Goal: Task Accomplishment & Management: Use online tool/utility

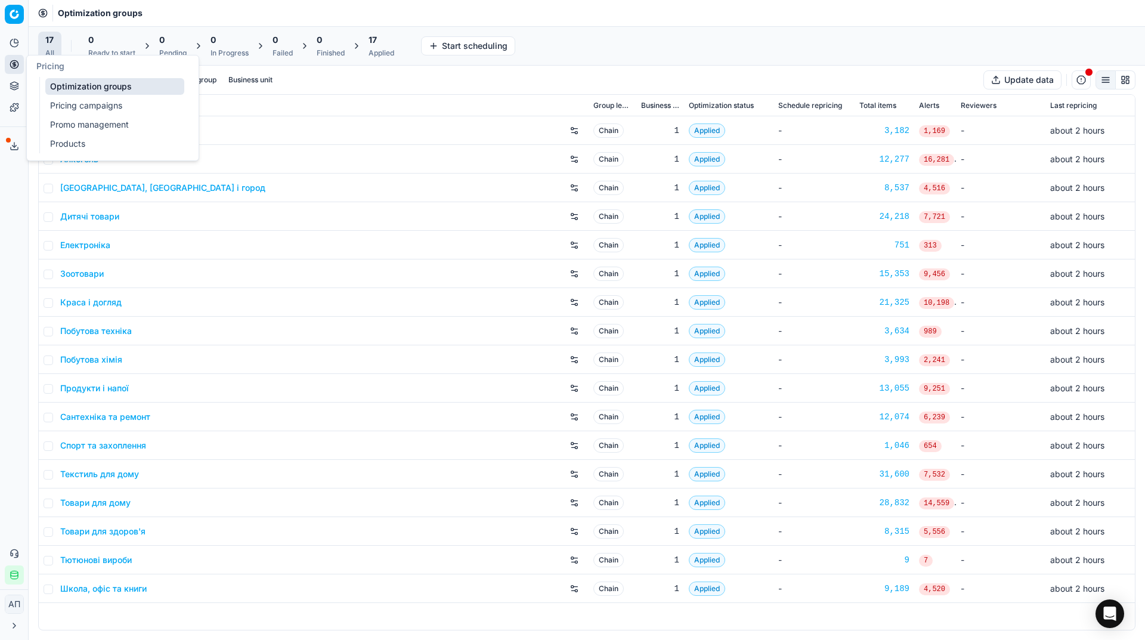
click at [52, 99] on link "Pricing campaigns" at bounding box center [114, 105] width 139 height 17
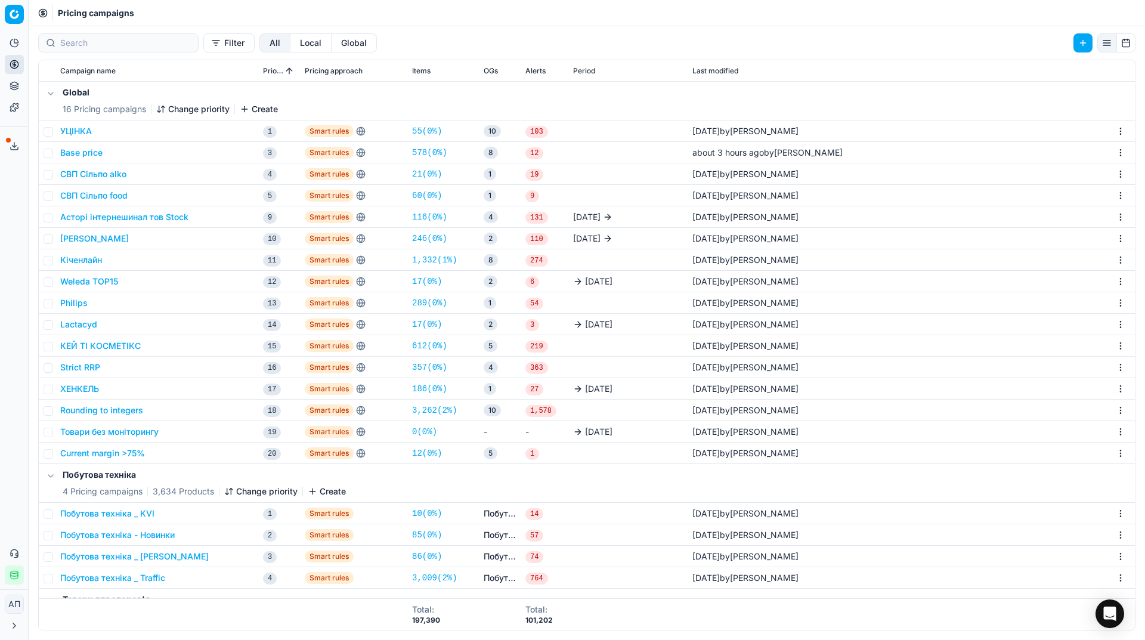
click at [8, 338] on div "Analytics Pricing Product portfolio Templates Export service 29 Contact support…" at bounding box center [14, 309] width 28 height 561
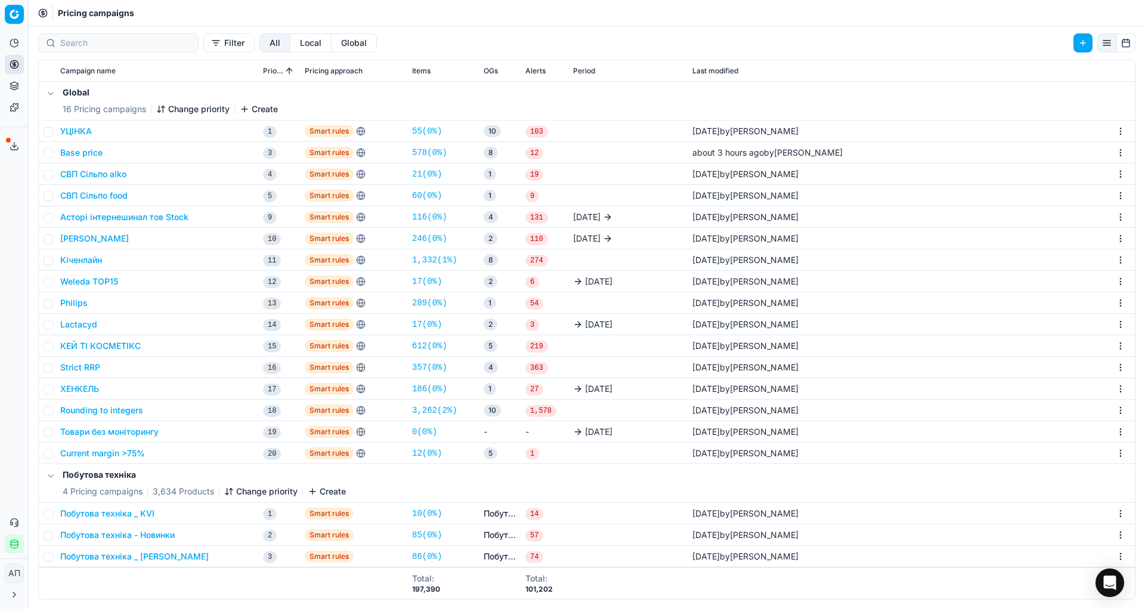
click at [428, 152] on link "578 ( 0% )" at bounding box center [429, 153] width 35 height 12
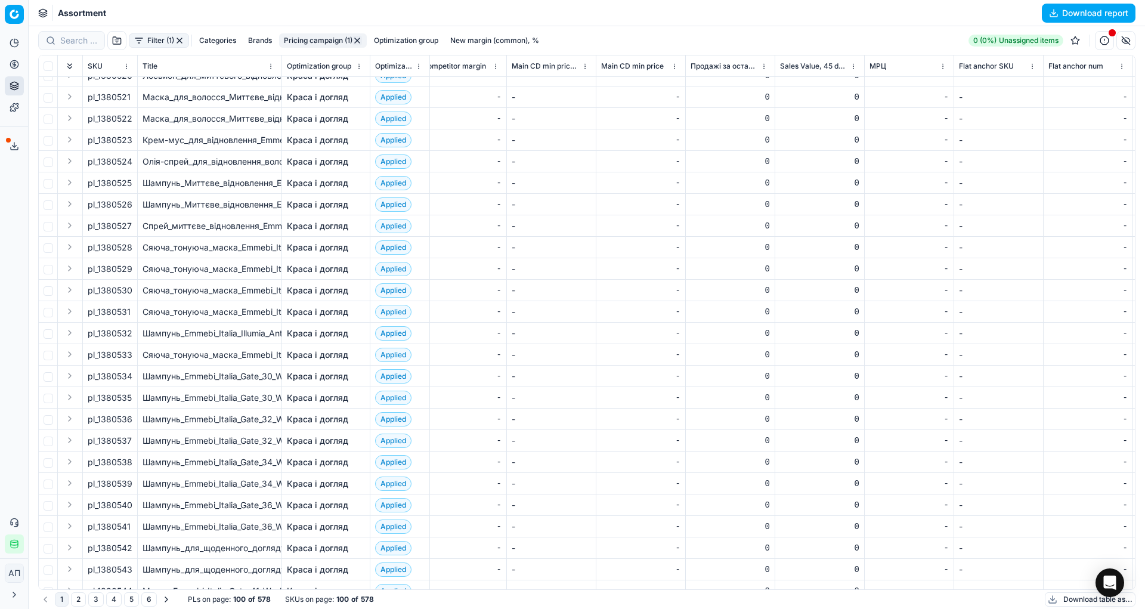
scroll to position [1322, 4638]
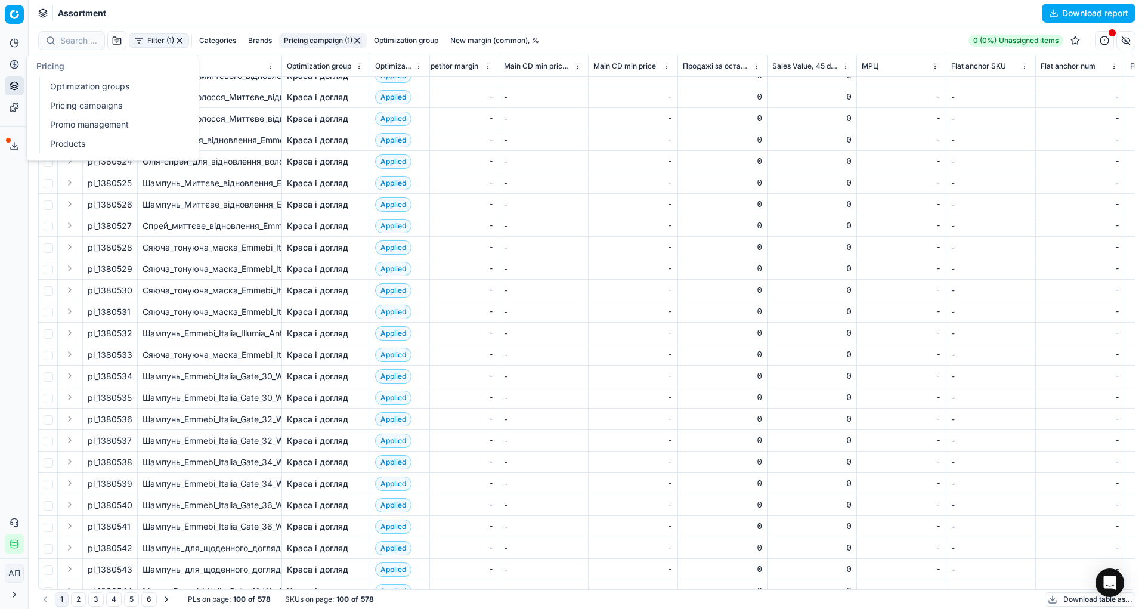
click at [60, 83] on link "Optimization groups" at bounding box center [114, 86] width 139 height 17
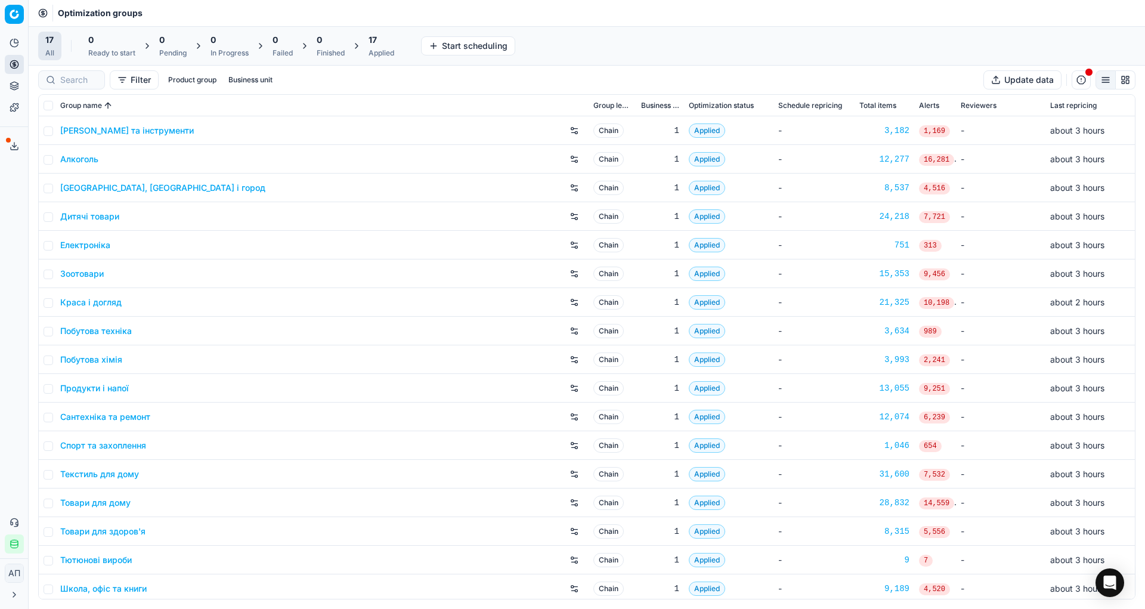
click at [0, 214] on div "Analytics Pricing Product portfolio Templates Export service 29 Contact support…" at bounding box center [14, 294] width 28 height 530
click at [76, 160] on link "Алкоголь" at bounding box center [79, 159] width 38 height 12
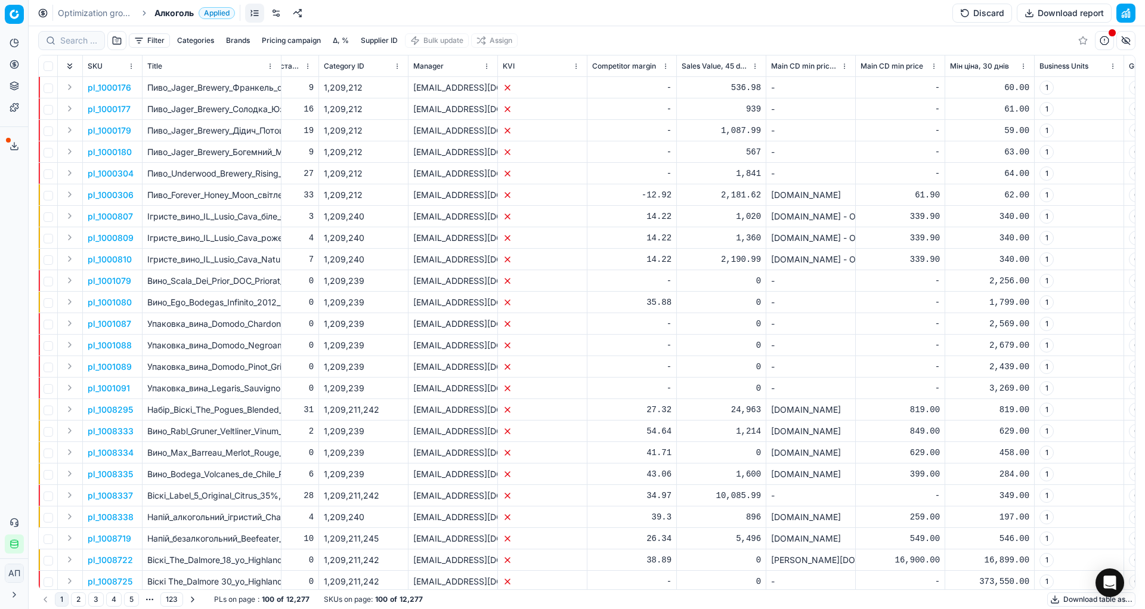
scroll to position [0, 5138]
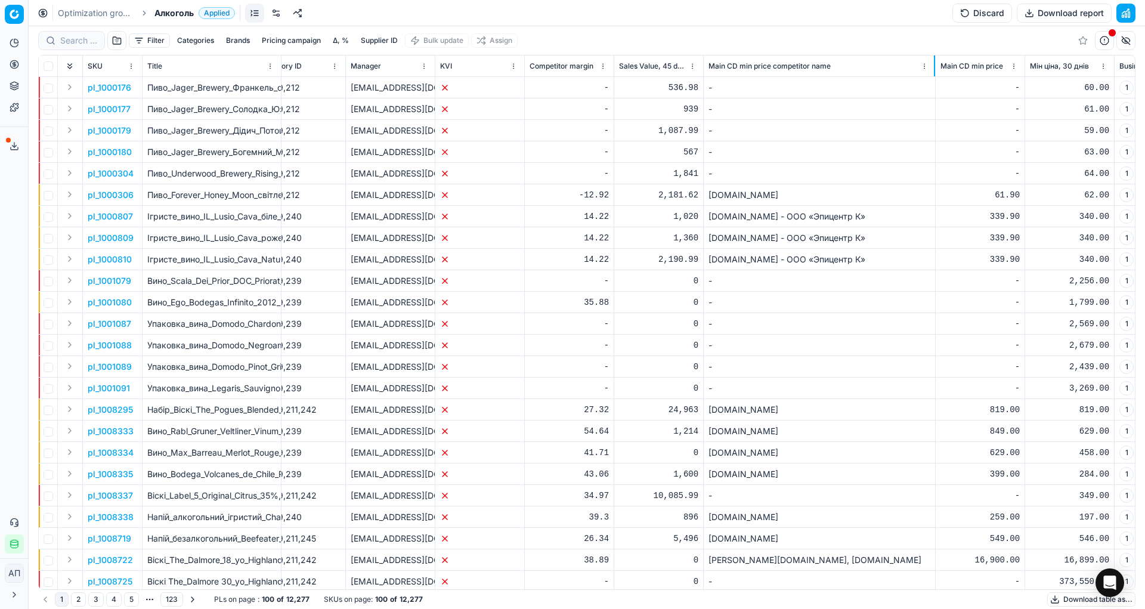
drag, startPoint x: 792, startPoint y: 67, endPoint x: 932, endPoint y: 73, distance: 140.3
click at [934, 73] on div at bounding box center [934, 65] width 1 height 21
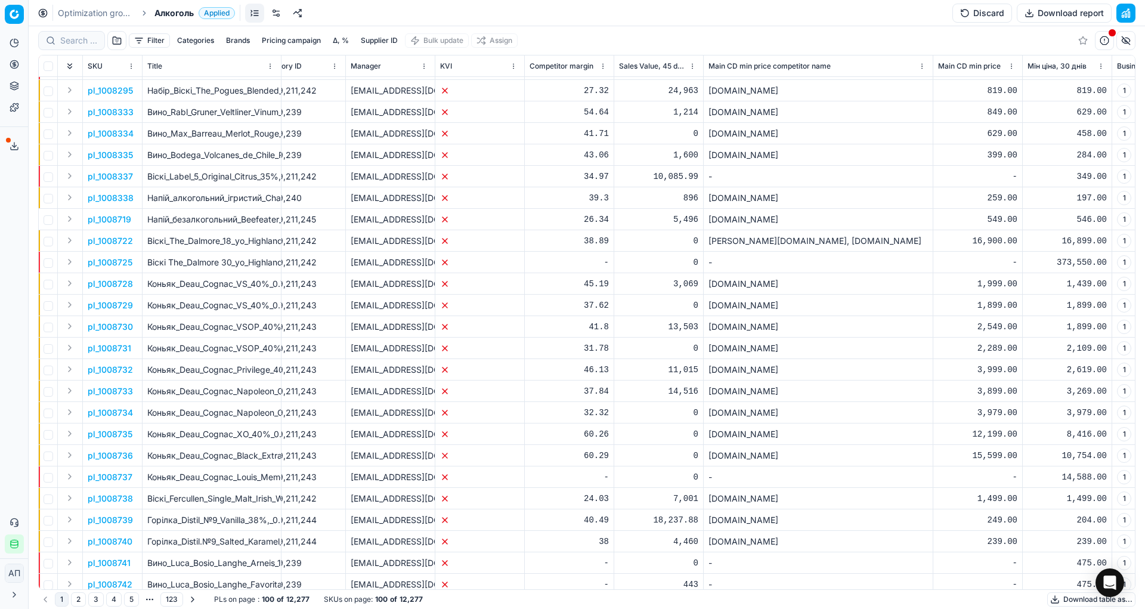
scroll to position [320, 5138]
drag, startPoint x: 861, startPoint y: 240, endPoint x: 711, endPoint y: 245, distance: 151.0
click at [711, 245] on div "[PERSON_NAME][DOMAIN_NAME], [DOMAIN_NAME]" at bounding box center [819, 240] width 220 height 12
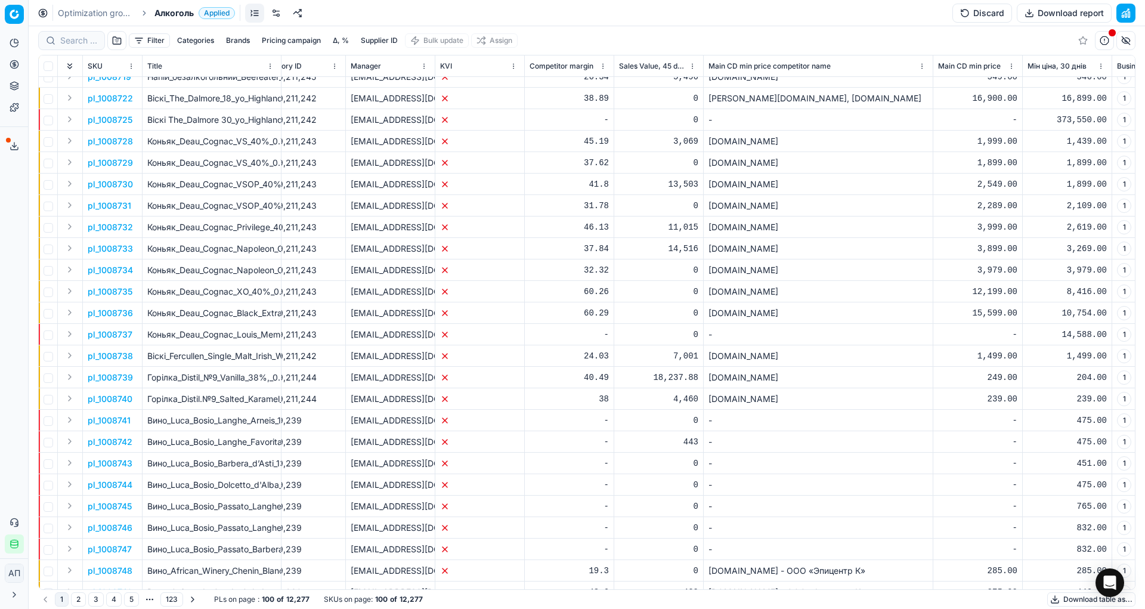
scroll to position [462, 5138]
click at [271, 9] on link at bounding box center [276, 13] width 19 height 19
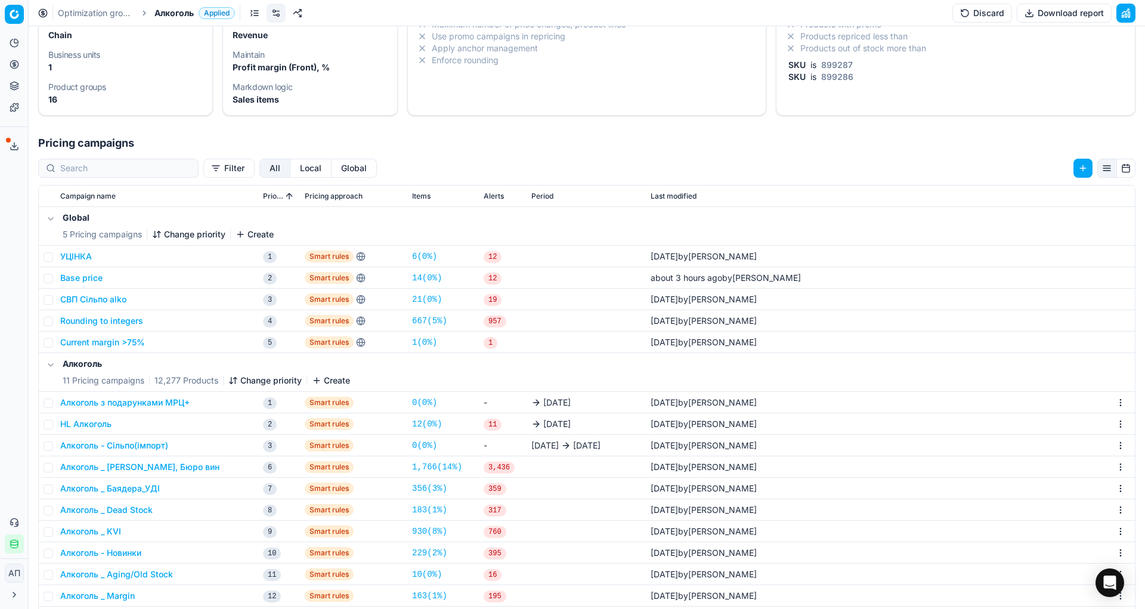
scroll to position [216, 0]
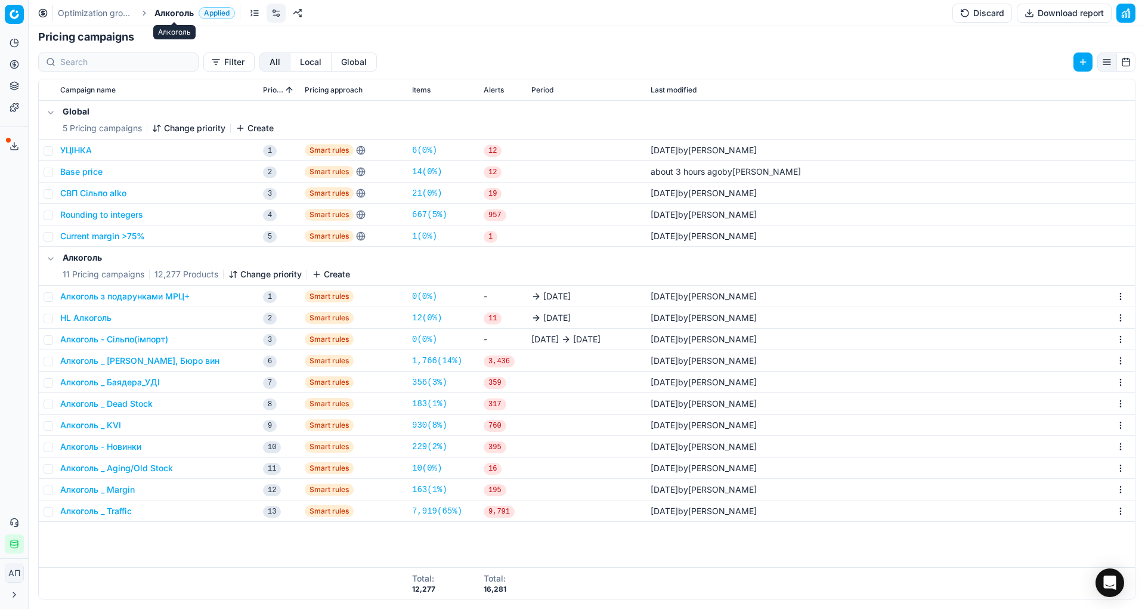
click at [178, 18] on span "Алкоголь" at bounding box center [174, 13] width 39 height 12
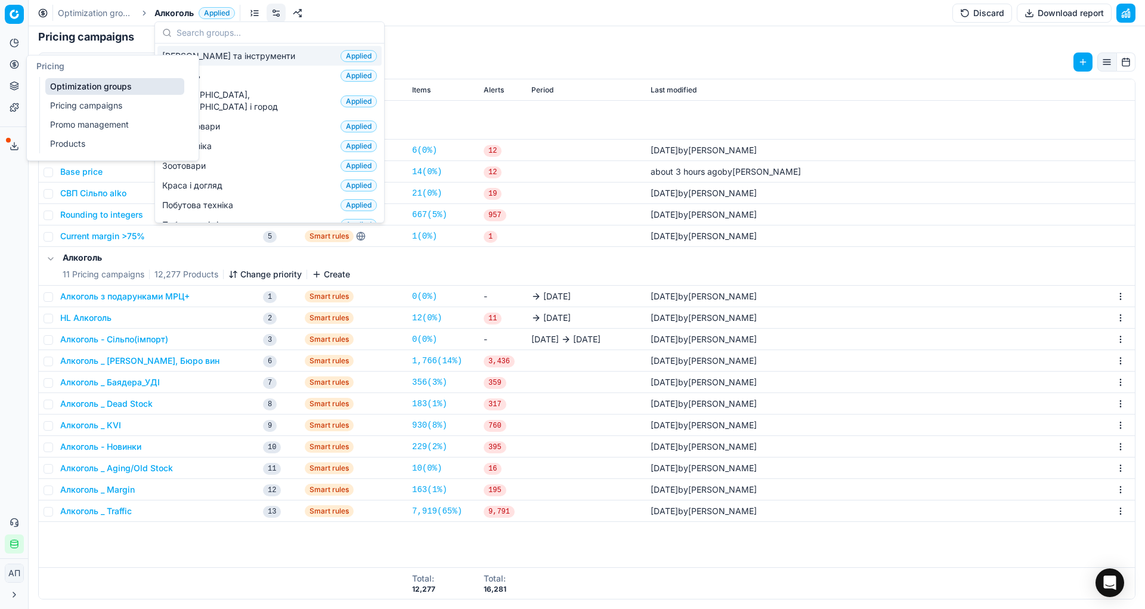
click at [78, 103] on link "Pricing campaigns" at bounding box center [114, 105] width 139 height 17
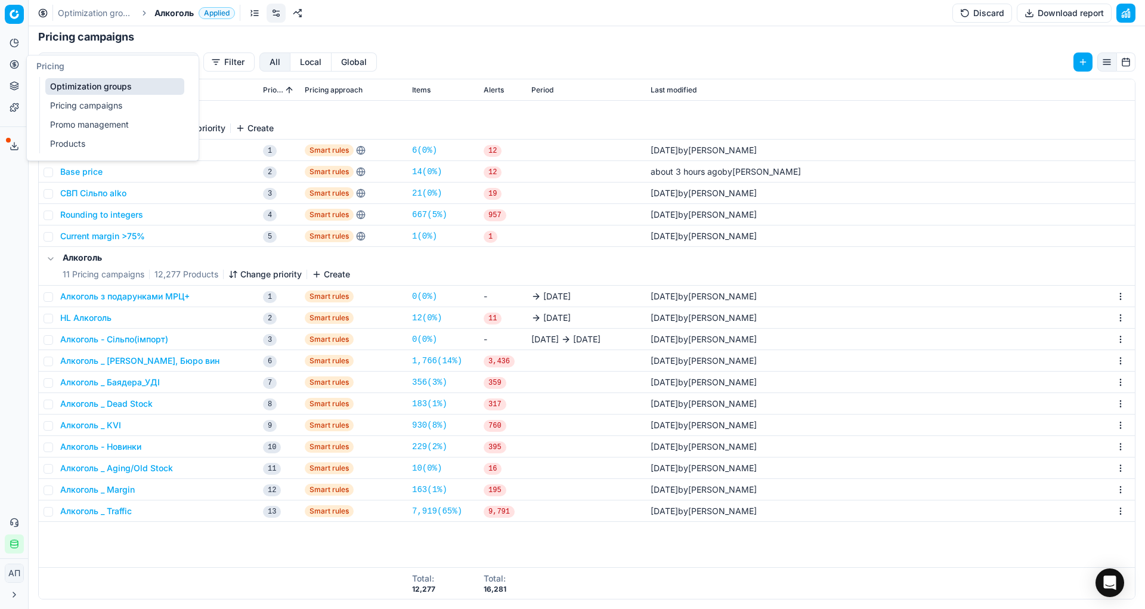
click at [0, 269] on div "Analytics Pricing Product portfolio Templates Export service 29 Contact support…" at bounding box center [14, 294] width 28 height 530
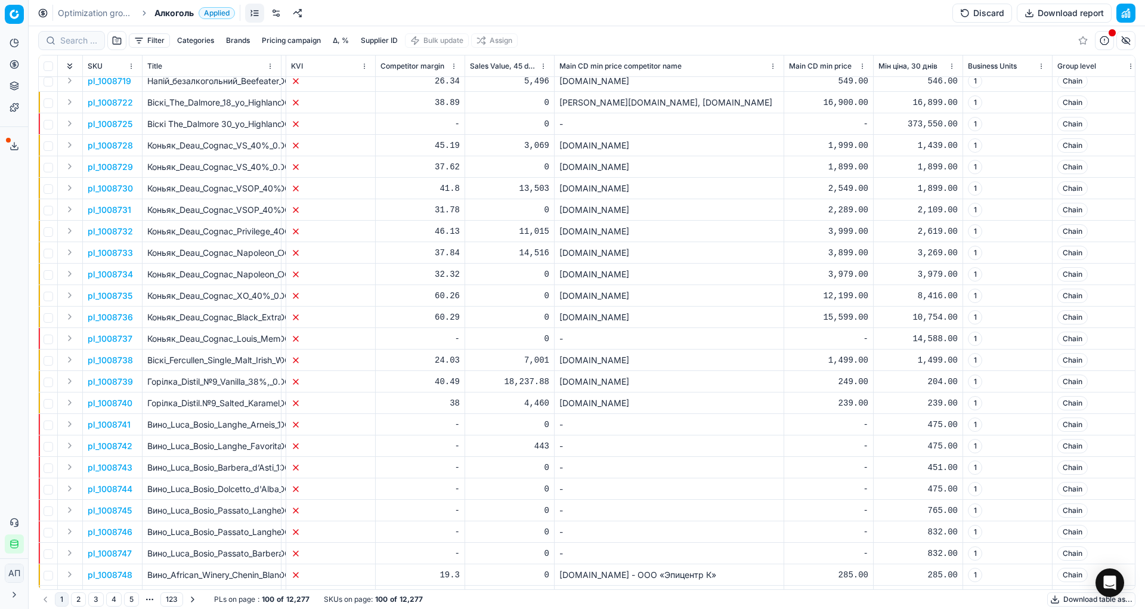
scroll to position [455, 5287]
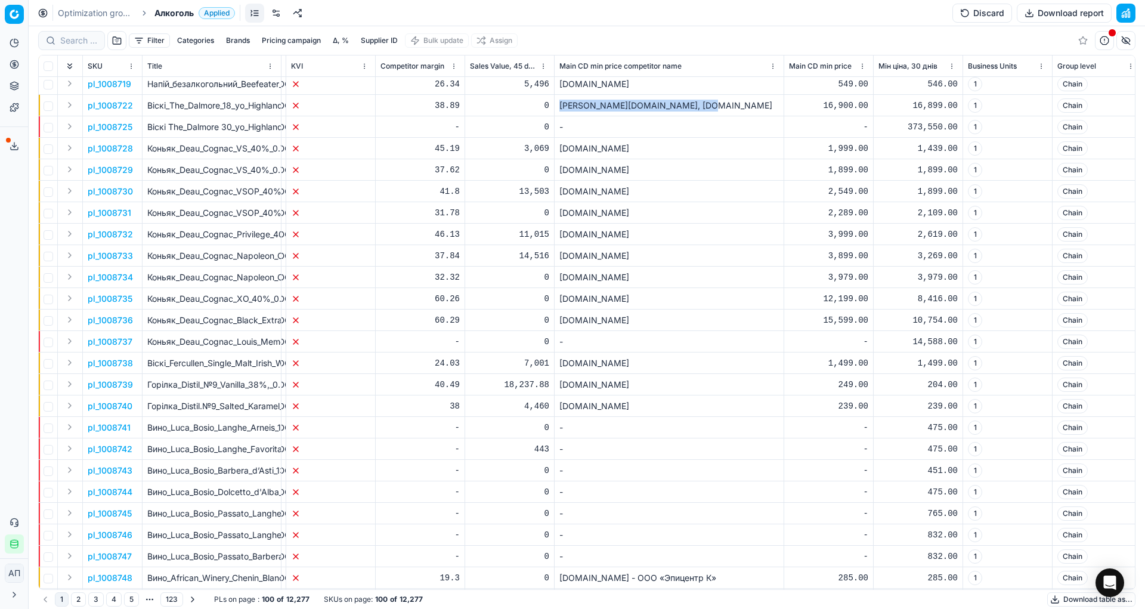
drag, startPoint x: 706, startPoint y: 110, endPoint x: 561, endPoint y: 111, distance: 144.4
click at [561, 111] on div "[PERSON_NAME][DOMAIN_NAME], [DOMAIN_NAME]" at bounding box center [670, 106] width 220 height 12
click at [568, 107] on div "[PERSON_NAME][DOMAIN_NAME], [DOMAIN_NAME]" at bounding box center [670, 106] width 220 height 12
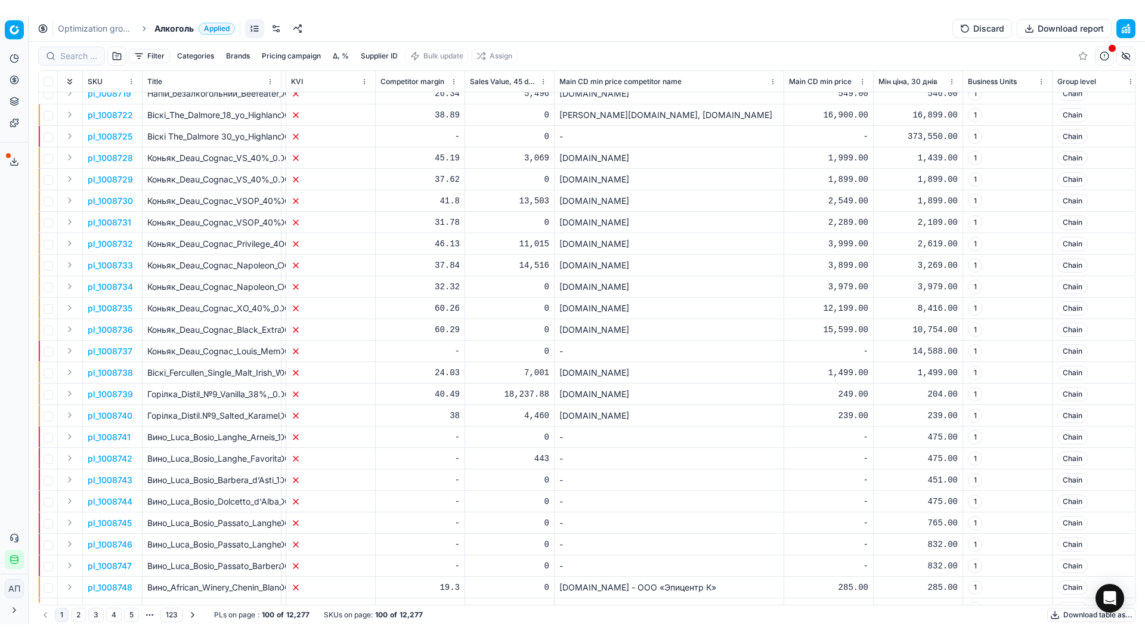
scroll to position [462, 5287]
